Goal: Transaction & Acquisition: Purchase product/service

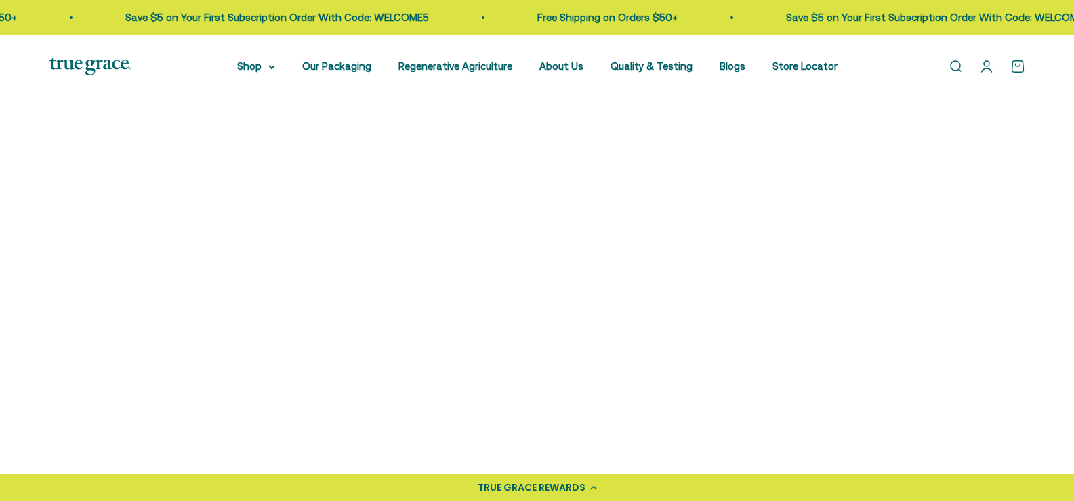
scroll to position [881, 0]
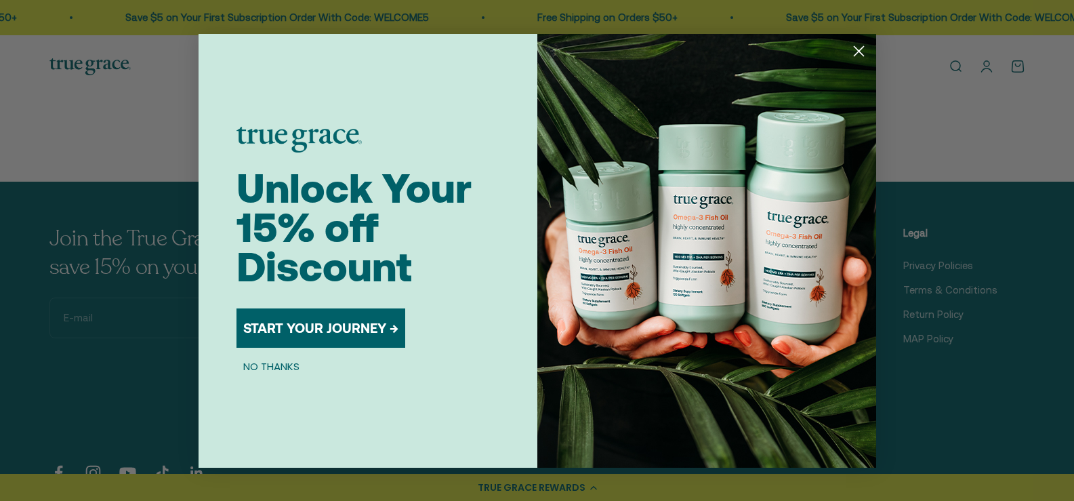
click at [857, 43] on circle "Close dialog" at bounding box center [858, 50] width 22 height 22
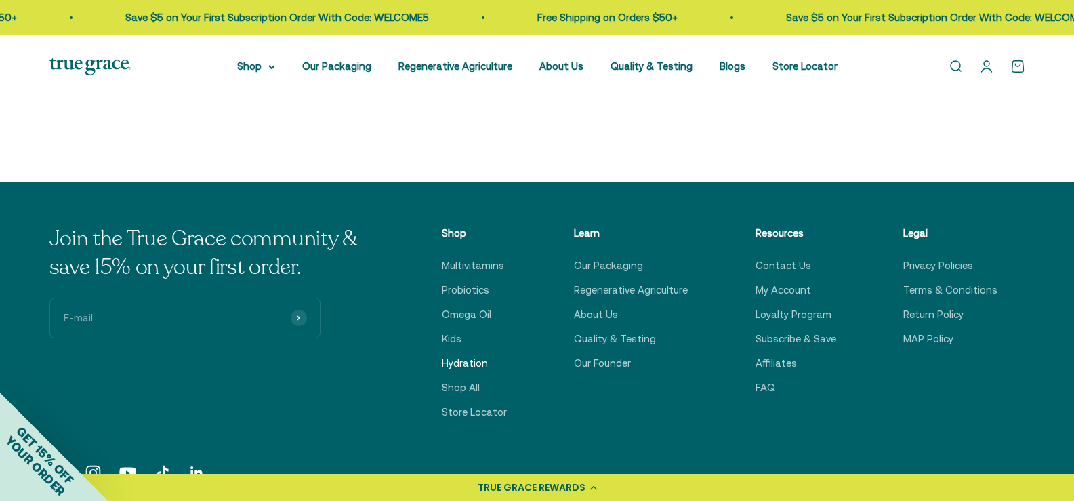
click at [477, 363] on link "Hydration" at bounding box center [465, 363] width 46 height 16
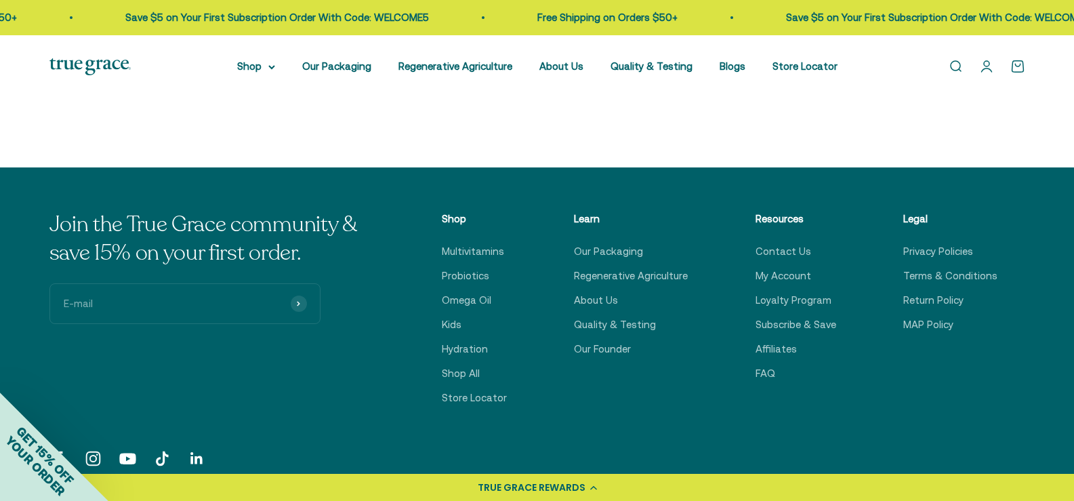
scroll to position [311, 0]
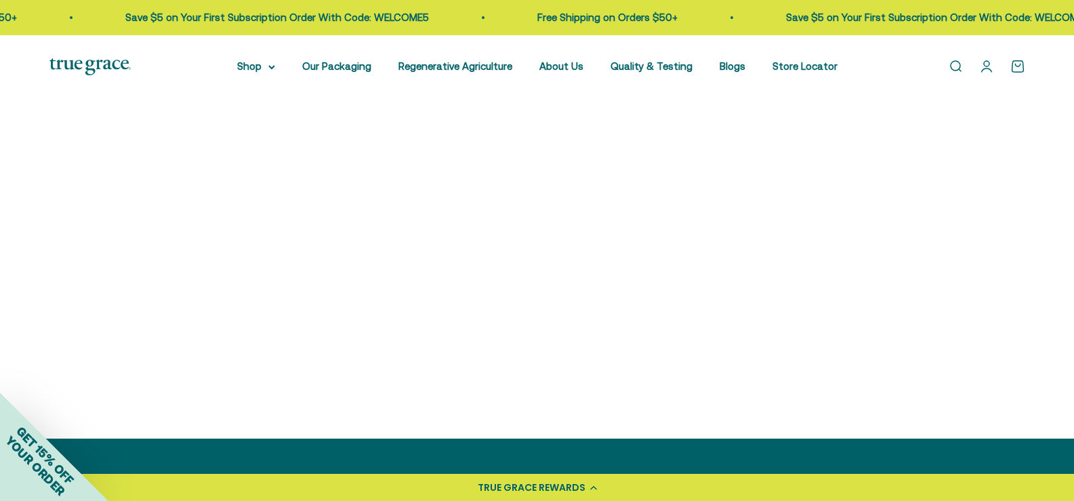
click at [182, 203] on img at bounding box center [165, 204] width 232 height 232
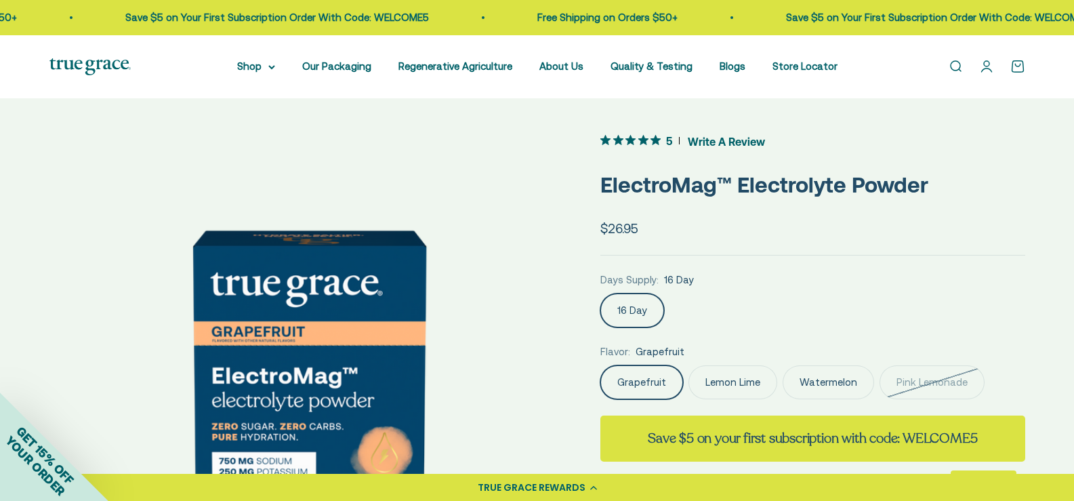
scroll to position [136, 0]
